Goal: Navigation & Orientation: Find specific page/section

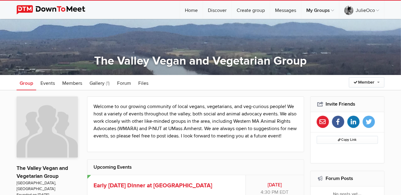
scroll to position [42, 0]
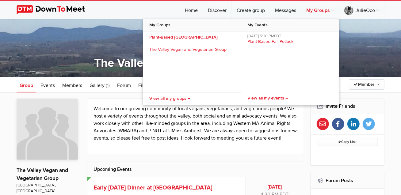
click at [314, 11] on link "My Groups" at bounding box center [320, 10] width 38 height 18
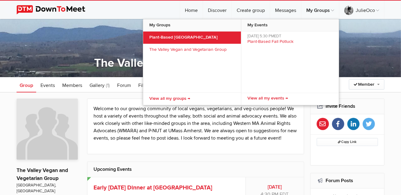
click at [183, 38] on link "Plant-Based [GEOGRAPHIC_DATA]" at bounding box center [192, 38] width 98 height 12
